Goal: Information Seeking & Learning: Learn about a topic

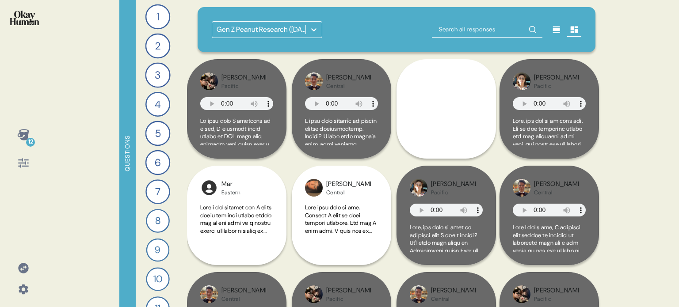
click at [21, 134] on icon at bounding box center [22, 134] width 11 height 11
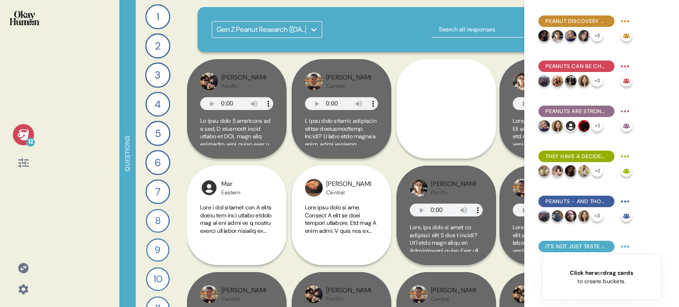
click at [21, 134] on icon at bounding box center [22, 134] width 11 height 11
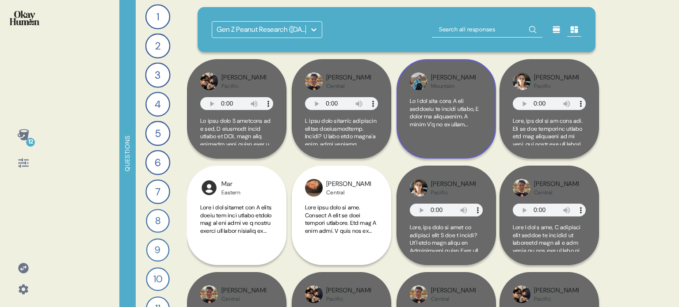
click at [454, 108] on span at bounding box center [446, 275] width 73 height 357
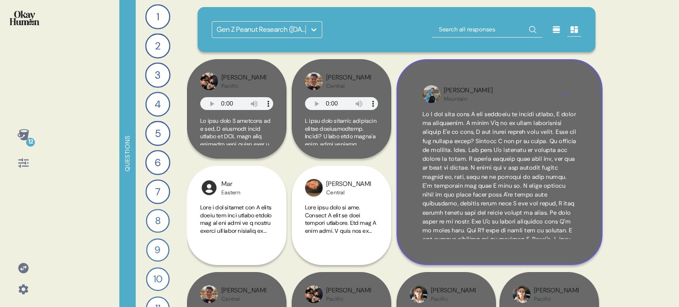
click at [535, 96] on div "Jacob Mountain" at bounding box center [499, 94] width 111 height 17
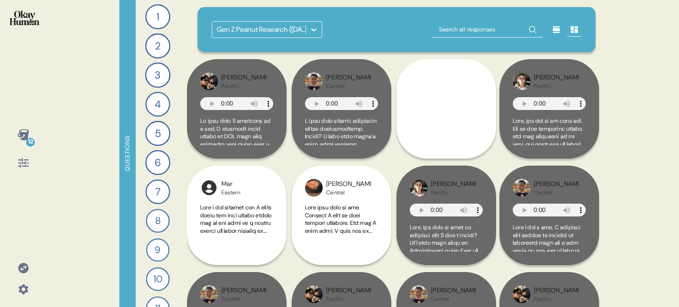
click at [27, 22] on img at bounding box center [25, 18] width 30 height 15
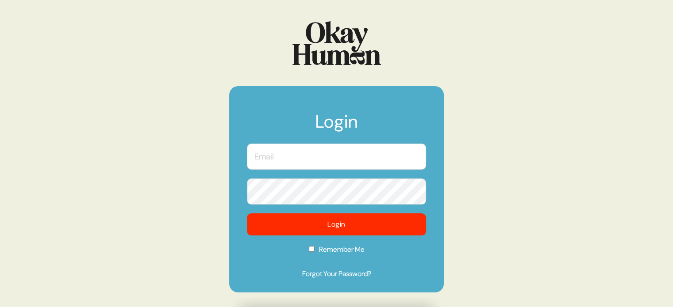
click at [299, 149] on input "text" at bounding box center [336, 157] width 179 height 26
click at [0, 307] on com-1password-button at bounding box center [0, 307] width 0 height 0
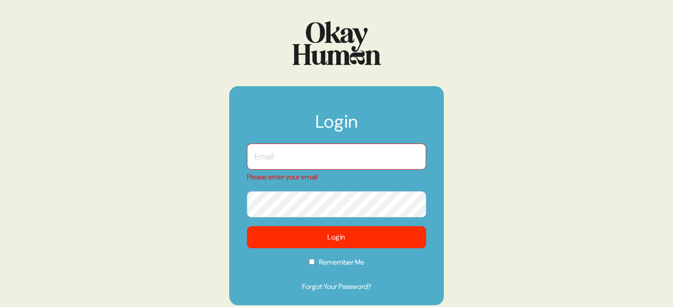
click at [323, 153] on input "text" at bounding box center [336, 157] width 179 height 26
type input "[EMAIL_ADDRESS][DOMAIN_NAME]"
checkbox input "true"
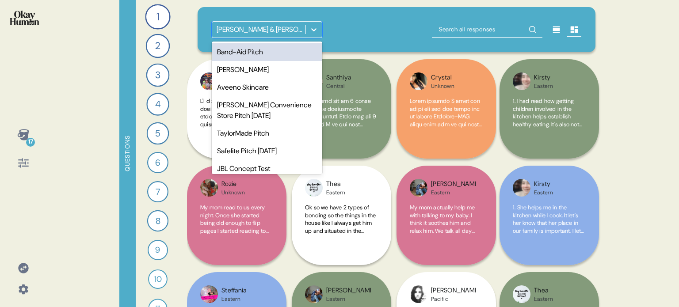
click at [318, 32] on icon at bounding box center [314, 29] width 9 height 9
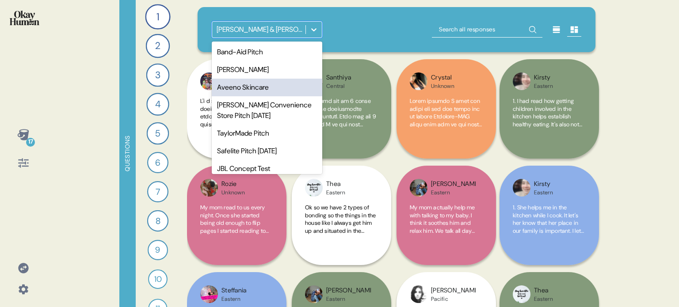
click at [263, 90] on div "Aveeno Skincare" at bounding box center [267, 88] width 111 height 18
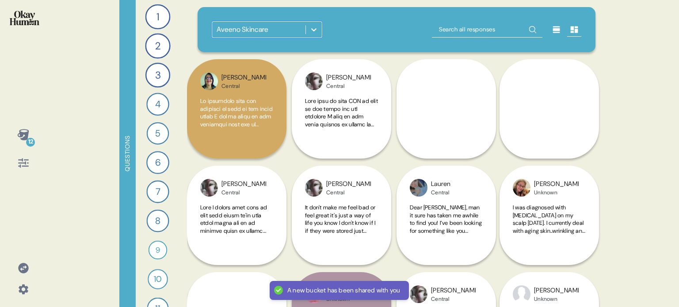
click at [316, 26] on icon at bounding box center [314, 29] width 9 height 9
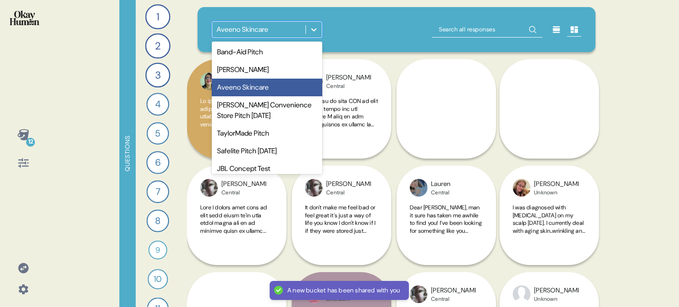
click at [297, 88] on div "Aveeno Skincare" at bounding box center [267, 88] width 111 height 18
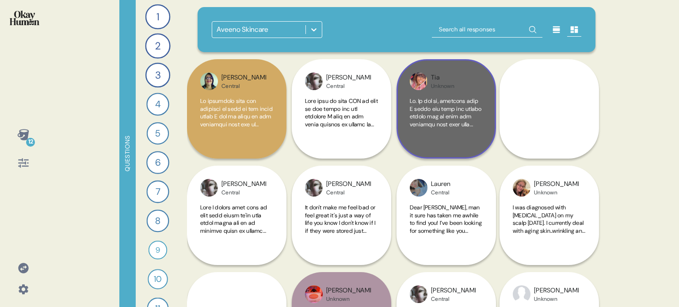
click at [444, 128] on span at bounding box center [446, 256] width 73 height 318
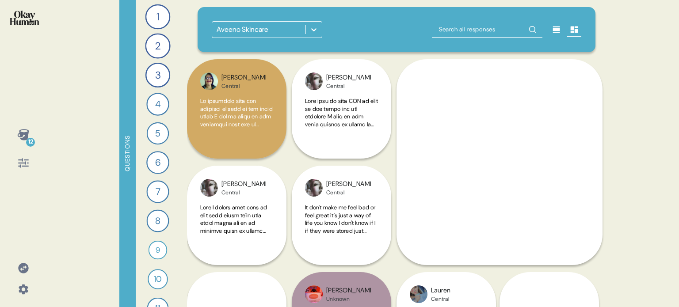
click at [112, 89] on div "12 Questions 1 Tell me all about your skin and your experience with skin sensit…" at bounding box center [339, 153] width 679 height 307
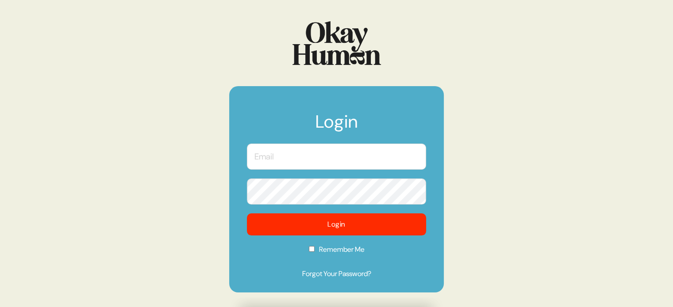
click at [340, 152] on input "text" at bounding box center [336, 157] width 179 height 26
type input "[EMAIL_ADDRESS][DOMAIN_NAME]"
checkbox input "true"
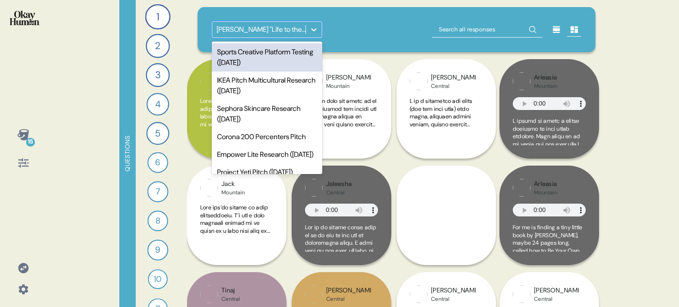
click at [316, 30] on icon at bounding box center [314, 29] width 9 height 9
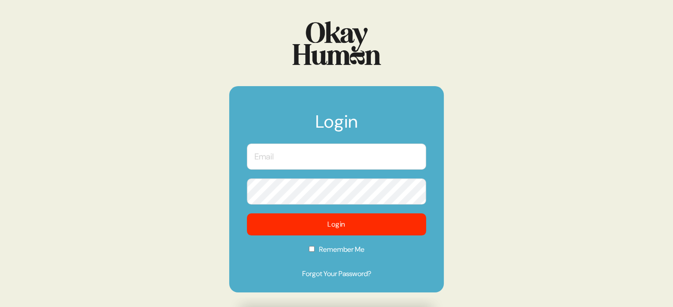
click at [324, 156] on input "text" at bounding box center [336, 157] width 179 height 26
type input "[EMAIL_ADDRESS][DOMAIN_NAME]"
checkbox input "true"
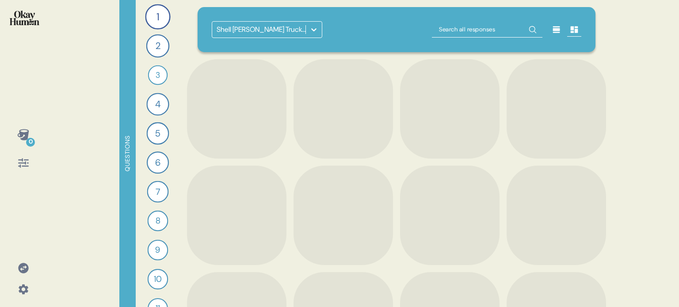
click at [312, 22] on div at bounding box center [314, 30] width 16 height 16
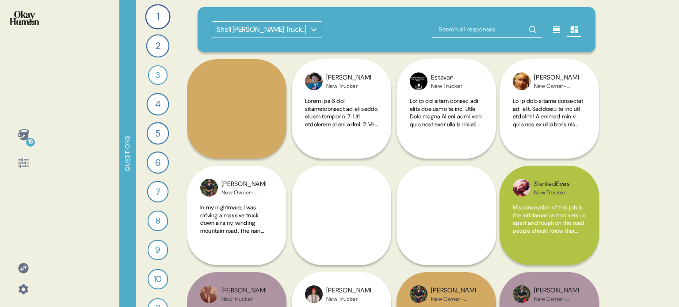
click at [313, 24] on div at bounding box center [314, 30] width 16 height 16
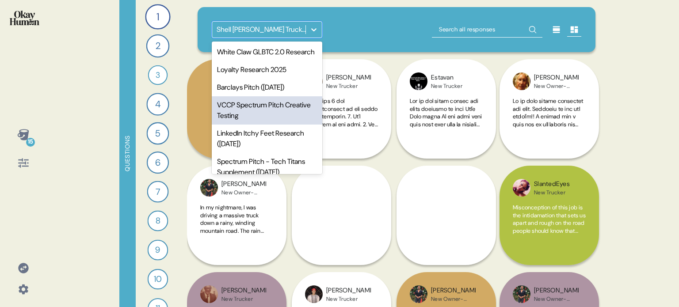
click at [24, 265] on icon at bounding box center [23, 268] width 10 height 10
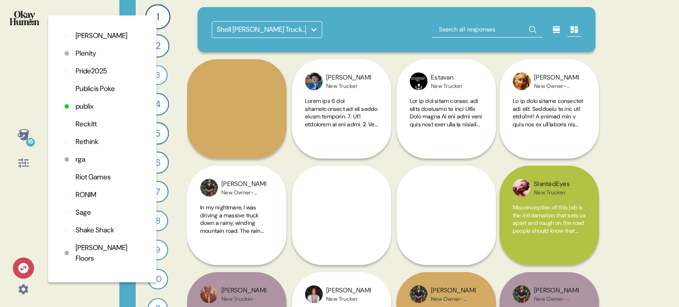
scroll to position [1902, 0]
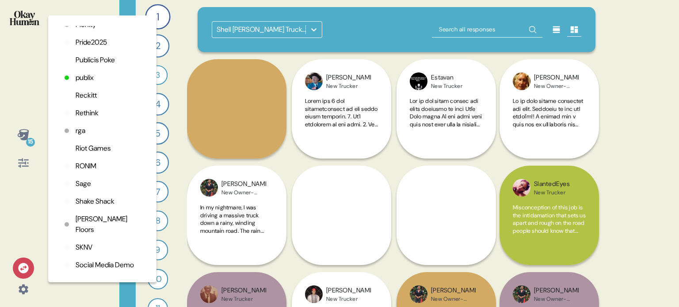
click at [94, 138] on div "Organizations 2k Adidas AMV Anomaly Baby Brezza Banana Republic Barkley Bettor …" at bounding box center [102, 149] width 94 height 246
click at [95, 119] on p "Rethink" at bounding box center [87, 113] width 23 height 11
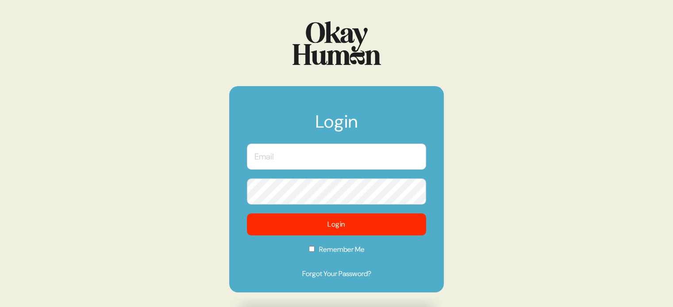
click at [355, 160] on input "text" at bounding box center [336, 157] width 179 height 26
type input "[EMAIL_ADDRESS][DOMAIN_NAME]"
checkbox input "true"
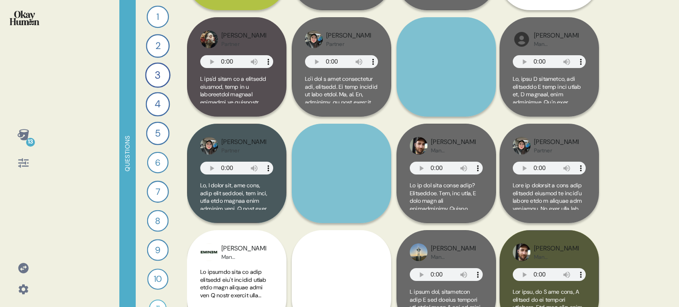
scroll to position [354, 0]
